Goal: Task Accomplishment & Management: Use online tool/utility

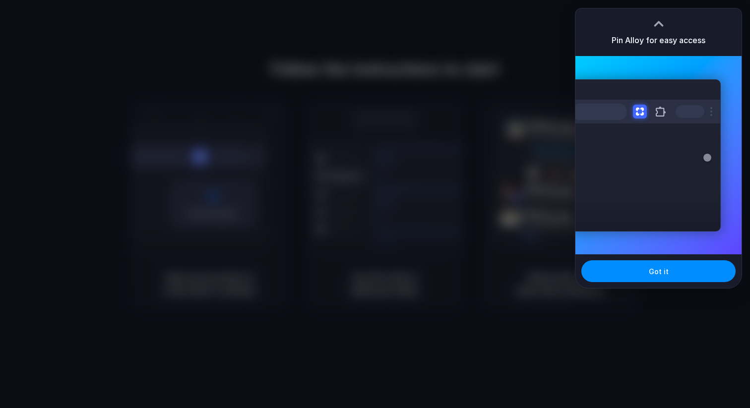
click at [430, 39] on div at bounding box center [375, 204] width 750 height 408
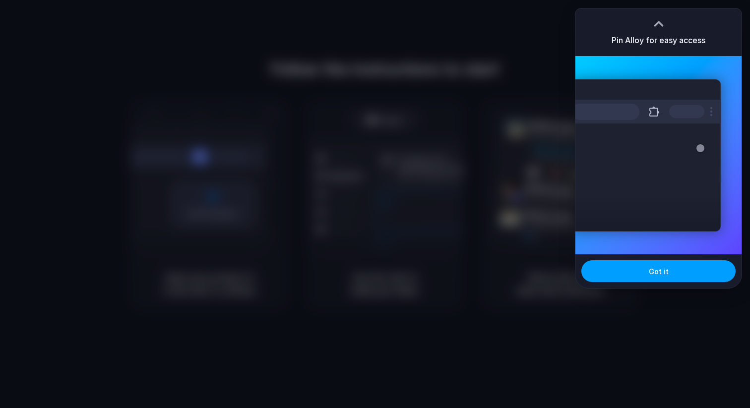
click at [656, 270] on span "Got it" at bounding box center [659, 272] width 20 height 10
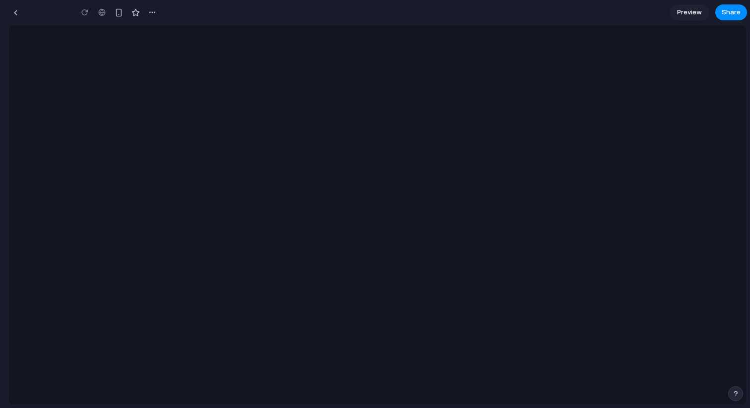
type input "**********"
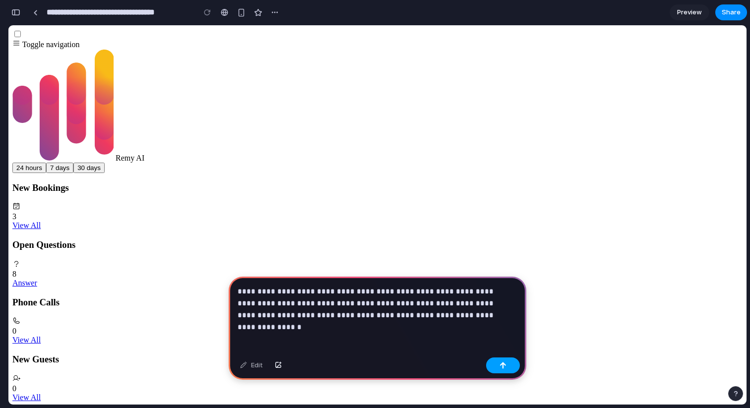
click at [510, 367] on button "button" at bounding box center [503, 366] width 34 height 16
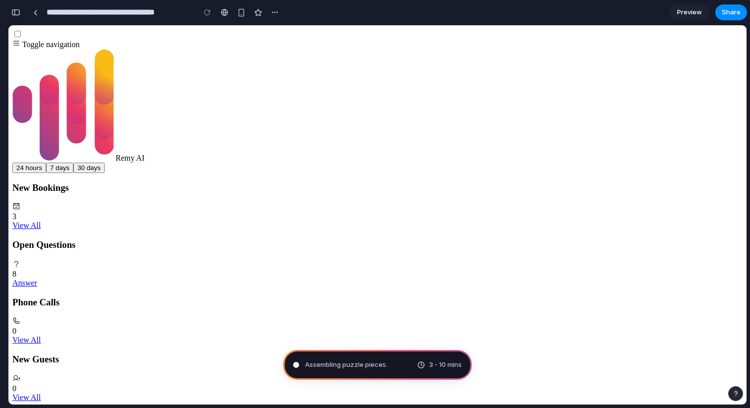
click at [390, 361] on div "Assembling puzzle pieces . 3 - 10 mins" at bounding box center [377, 365] width 189 height 30
type input "**********"
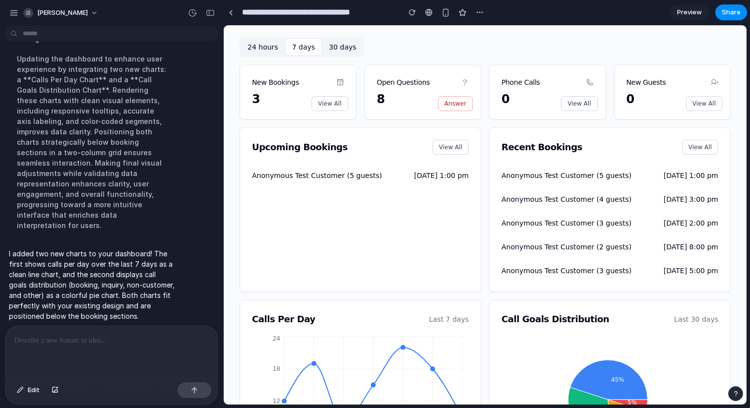
click at [685, 14] on span "Preview" at bounding box center [689, 12] width 25 height 10
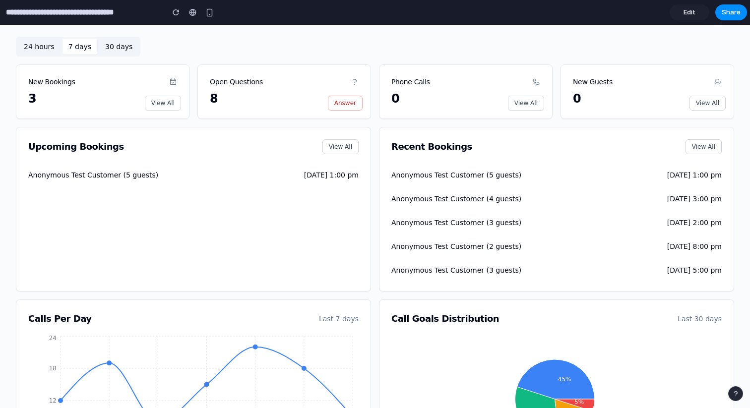
click at [36, 51] on button "24 hours" at bounding box center [39, 47] width 43 height 16
click at [50, 47] on button "24 hours" at bounding box center [39, 47] width 43 height 16
click at [74, 46] on button "7 days" at bounding box center [80, 47] width 35 height 16
click at [162, 104] on link "View All" at bounding box center [163, 103] width 36 height 15
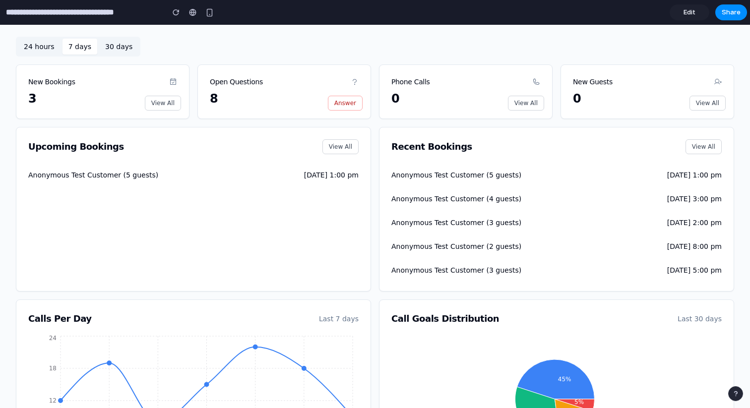
scroll to position [174, 0]
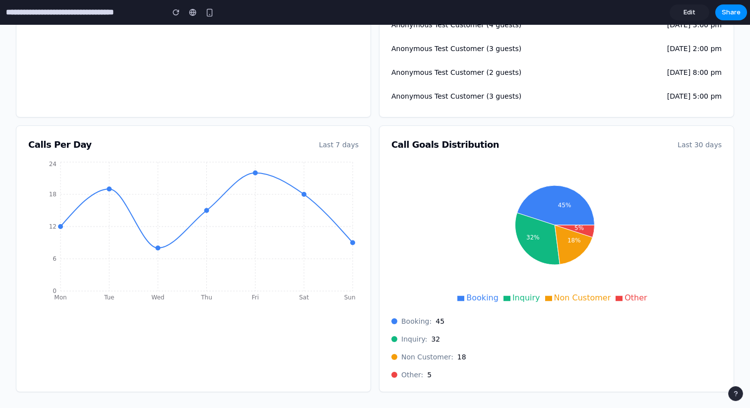
click at [736, 397] on div "button" at bounding box center [736, 394] width 7 height 7
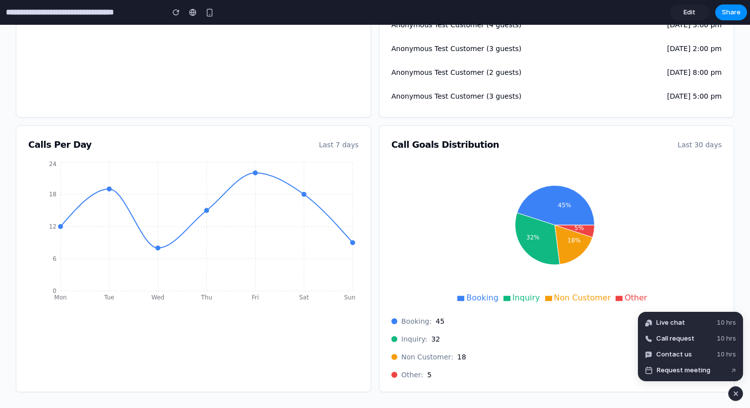
click at [706, 236] on icon "45% 32% 18% 5%" at bounding box center [555, 234] width 327 height 149
